Goal: Obtain resource: Download file/media

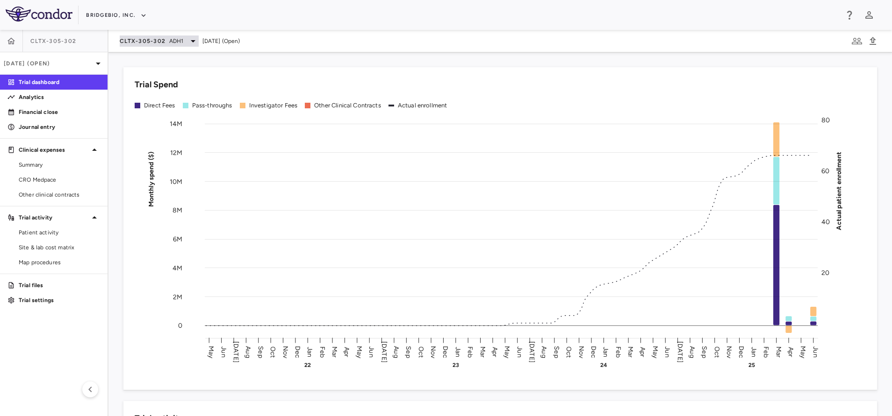
click at [165, 43] on span "CLTX-305-302" at bounding box center [143, 40] width 46 height 7
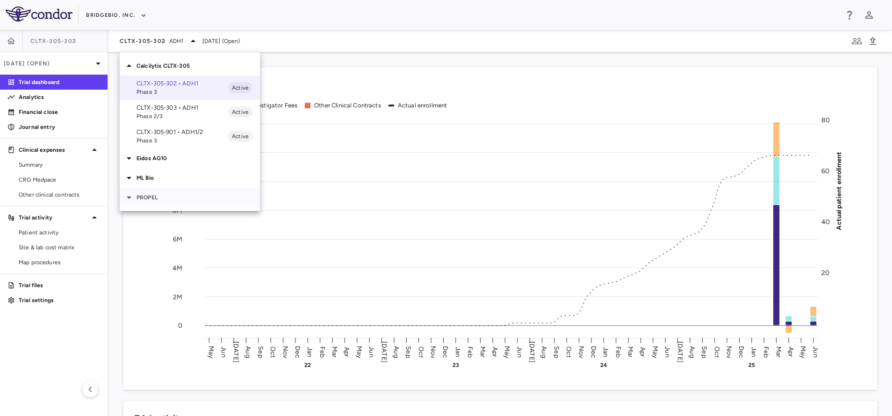
click at [155, 196] on p "PROPEL" at bounding box center [197, 197] width 123 height 8
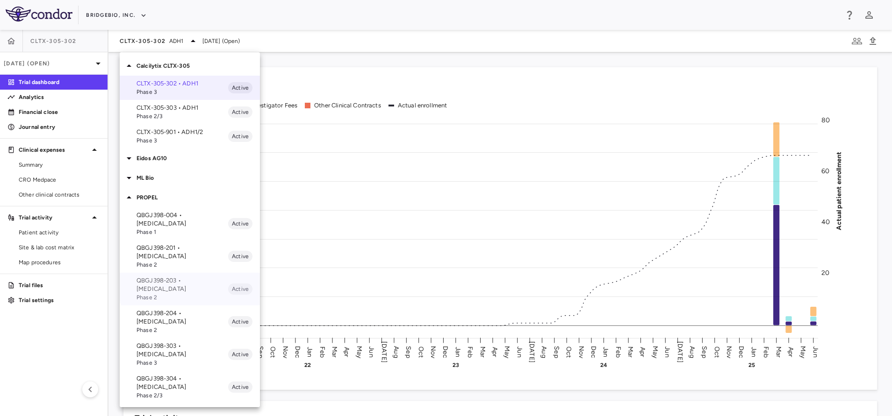
click at [197, 277] on p "QBGJ398-203 • [MEDICAL_DATA]" at bounding box center [182, 285] width 92 height 17
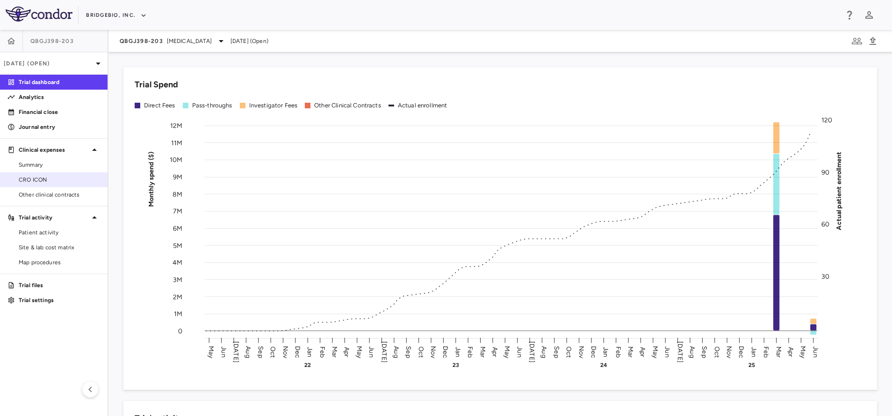
click at [65, 178] on span "CRO ICON" at bounding box center [59, 180] width 81 height 8
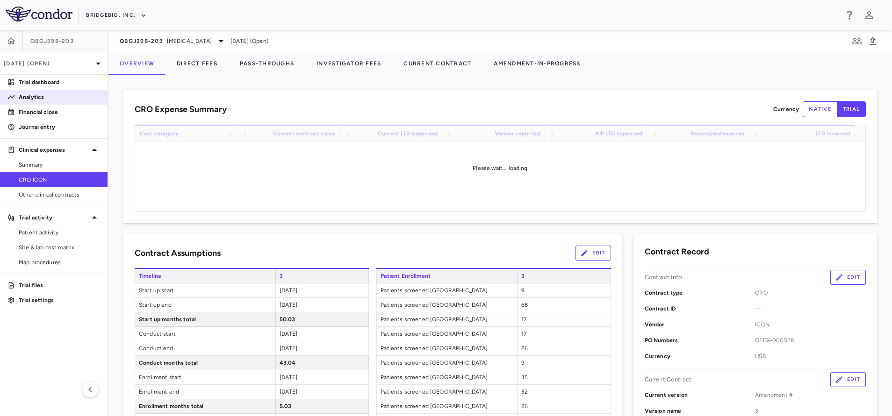
click at [28, 98] on p "Analytics" at bounding box center [59, 97] width 81 height 8
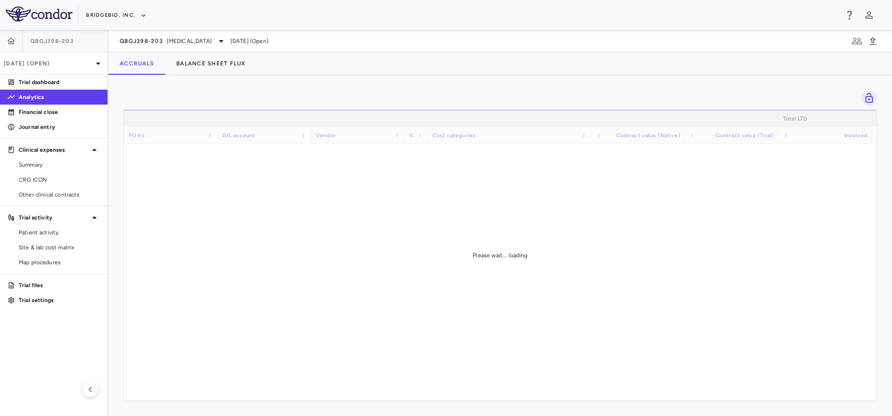
click at [28, 98] on p "Analytics" at bounding box center [59, 97] width 81 height 8
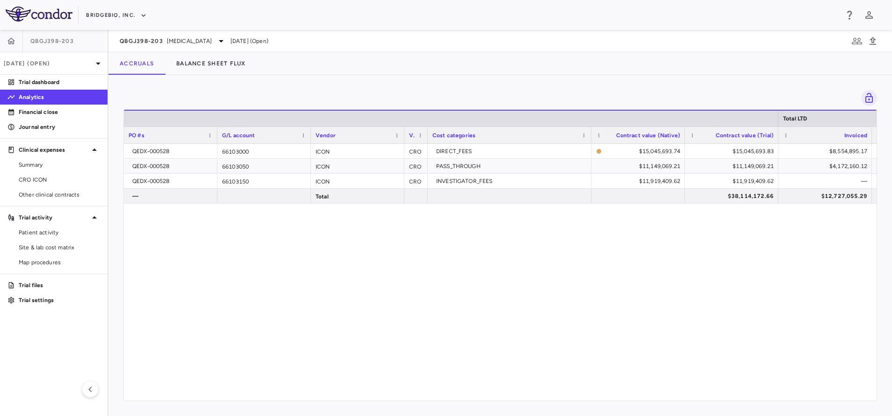
click at [28, 98] on p "Analytics" at bounding box center [59, 97] width 81 height 8
click at [0, 90] on link "Analytics" at bounding box center [53, 97] width 107 height 14
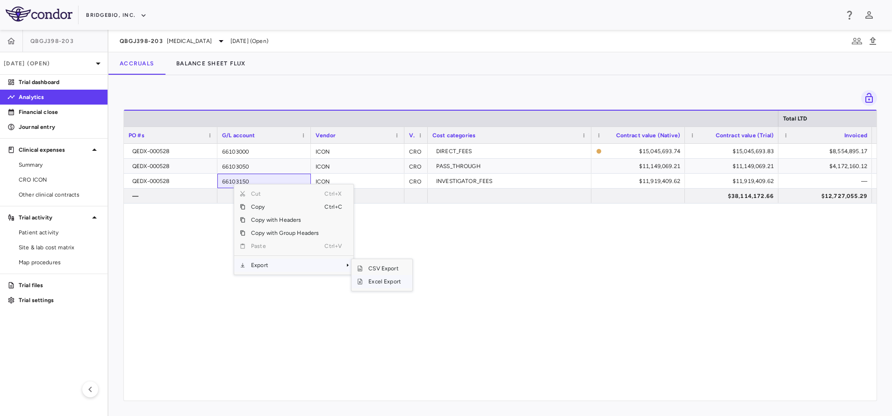
click at [379, 287] on span "Excel Export" at bounding box center [385, 281] width 44 height 13
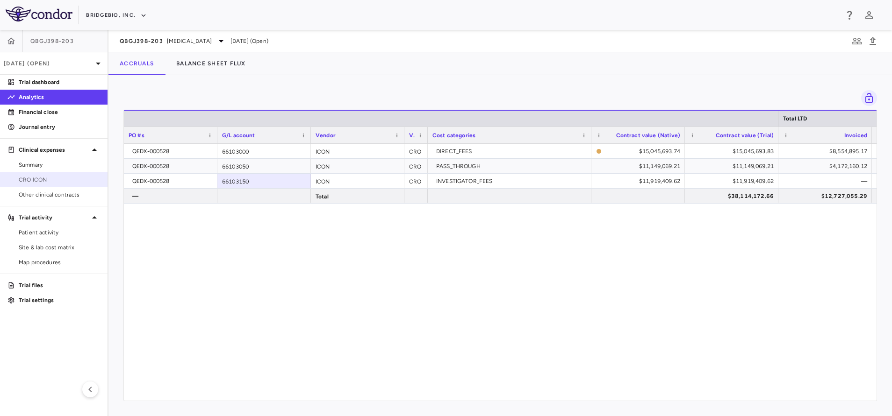
click at [58, 178] on span "CRO ICON" at bounding box center [59, 180] width 81 height 8
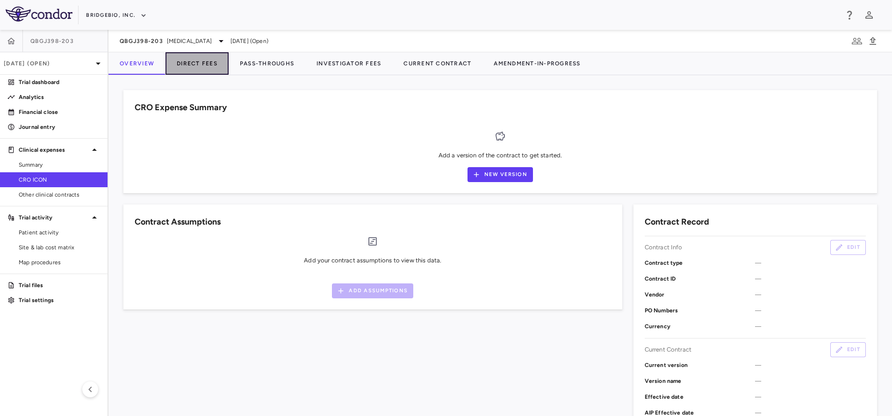
click at [183, 72] on button "Direct Fees" at bounding box center [196, 63] width 63 height 22
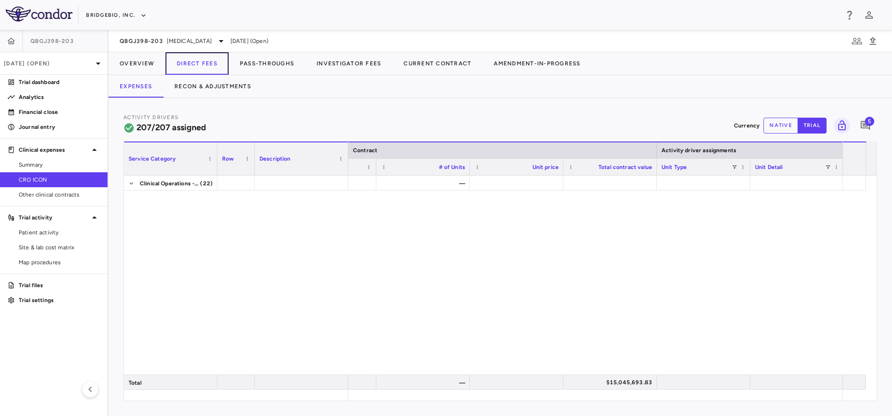
scroll to position [2406, 0]
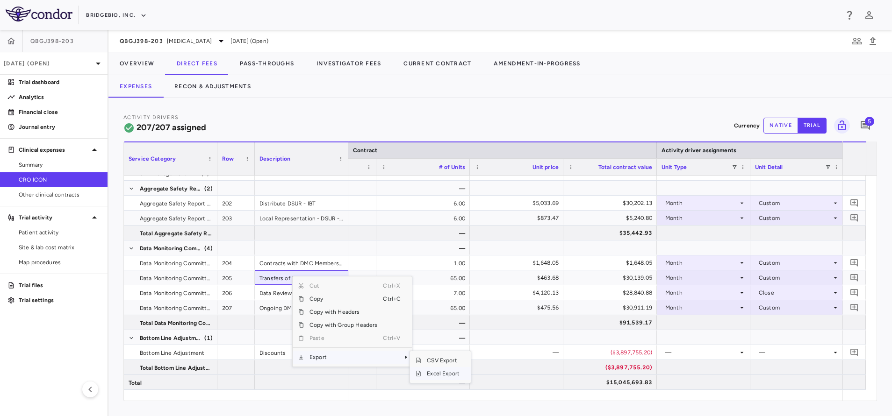
click at [431, 372] on span "Excel Export" at bounding box center [443, 373] width 44 height 13
